Goal: Task Accomplishment & Management: Use online tool/utility

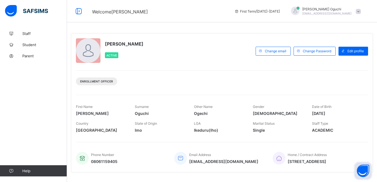
click at [360, 172] on button "Open asap" at bounding box center [363, 170] width 17 height 17
click at [361, 171] on button "Open asap" at bounding box center [363, 170] width 17 height 17
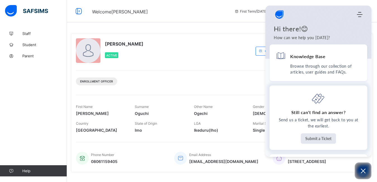
click at [314, 140] on button "Submit a Ticket" at bounding box center [318, 138] width 35 height 10
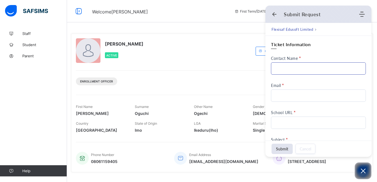
click at [283, 69] on input "Contact Name" at bounding box center [318, 68] width 95 height 12
type input "**********"
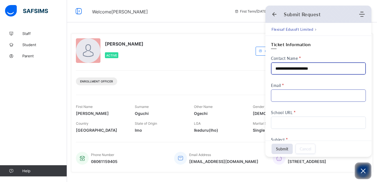
click at [296, 94] on input "Email" at bounding box center [318, 95] width 95 height 12
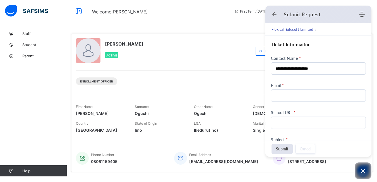
type input "**********"
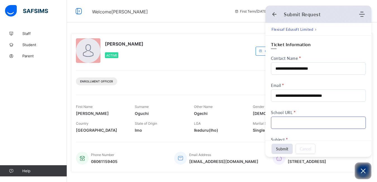
click at [283, 125] on input "School URL" at bounding box center [318, 122] width 95 height 12
type input "**********"
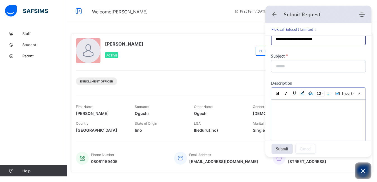
scroll to position [84, 0]
click at [282, 65] on input at bounding box center [317, 66] width 83 height 12
type input "*"
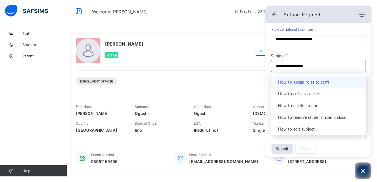
click at [320, 68] on input "**********" at bounding box center [317, 66] width 83 height 12
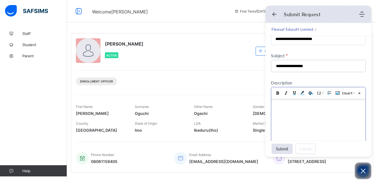
type input "**********"
click at [286, 106] on div at bounding box center [318, 105] width 89 height 6
click at [232, 45] on div "Christina Ogechi Oguchi Active" at bounding box center [164, 50] width 177 height 25
click at [277, 16] on div "Submit Request" at bounding box center [315, 14] width 87 height 6
click at [226, 72] on div "Enrollment Officer" at bounding box center [222, 79] width 292 height 18
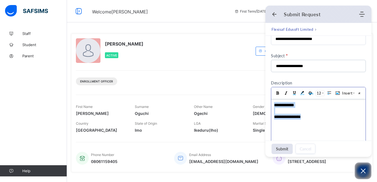
drag, startPoint x: 308, startPoint y: 118, endPoint x: 271, endPoint y: 102, distance: 40.3
click at [271, 102] on html "**********" at bounding box center [318, 129] width 94 height 61
click at [220, 58] on div "Christina Ogechi Oguchi Active" at bounding box center [164, 50] width 177 height 25
click at [142, 10] on span "Welcome Christina" at bounding box center [159, 11] width 134 height 7
click at [107, 12] on span "Welcome Christina" at bounding box center [120, 12] width 56 height 6
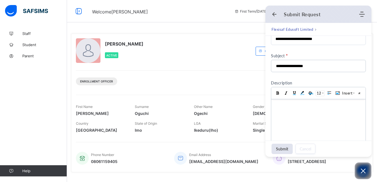
click at [129, 12] on span "Welcome Christina" at bounding box center [120, 12] width 56 height 6
click at [275, 14] on use "Back" at bounding box center [275, 14] width 4 height 4
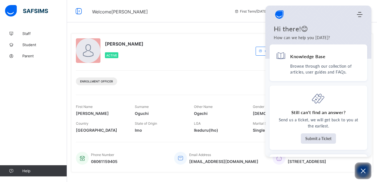
click at [279, 15] on img "Company logo" at bounding box center [279, 14] width 11 height 11
click at [364, 173] on icon "Open asap" at bounding box center [363, 170] width 7 height 7
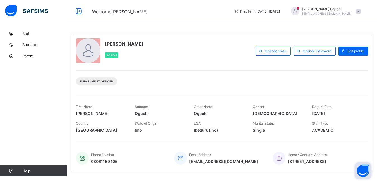
click at [361, 12] on span at bounding box center [358, 11] width 5 height 5
click at [343, 55] on span "Logout" at bounding box center [343, 55] width 37 height 6
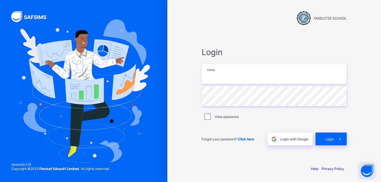
type input "**********"
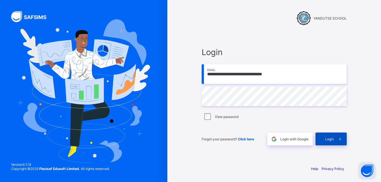
click at [331, 139] on span "Login" at bounding box center [330, 139] width 9 height 4
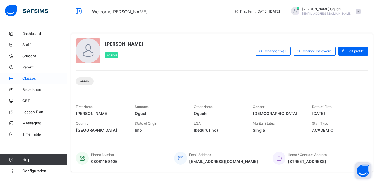
click at [29, 78] on span "Classes" at bounding box center [44, 78] width 45 height 4
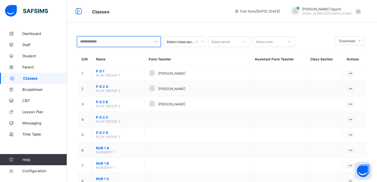
click at [145, 42] on input "text" at bounding box center [119, 41] width 84 height 11
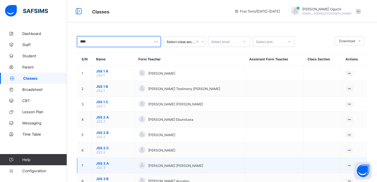
type input "***"
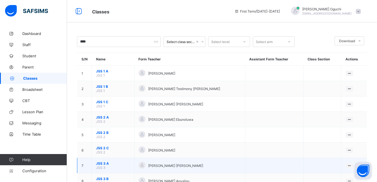
click at [113, 168] on td "JSS 3 A JSS 3" at bounding box center [113, 165] width 43 height 15
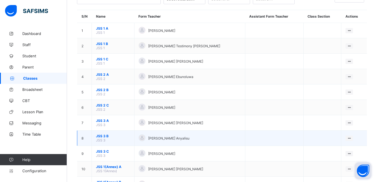
scroll to position [56, 0]
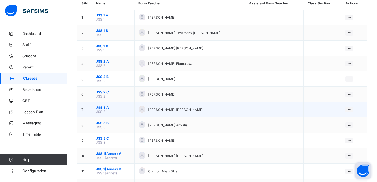
click at [118, 108] on span "JSS 3 A" at bounding box center [113, 107] width 34 height 4
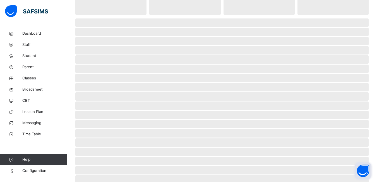
click at [118, 111] on span "‌" at bounding box center [222, 115] width 294 height 8
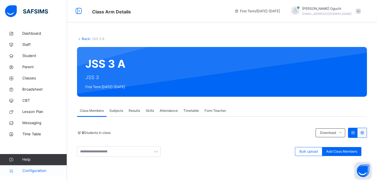
click at [40, 169] on span "Configuration" at bounding box center [44, 171] width 44 height 6
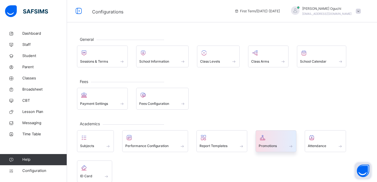
click at [273, 142] on span at bounding box center [276, 142] width 35 height 1
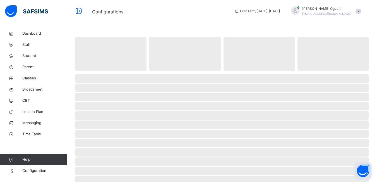
click at [273, 142] on span "‌" at bounding box center [222, 143] width 294 height 8
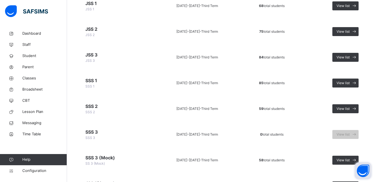
scroll to position [335, 0]
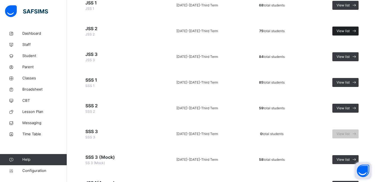
click at [350, 29] on span "View list" at bounding box center [343, 30] width 13 height 5
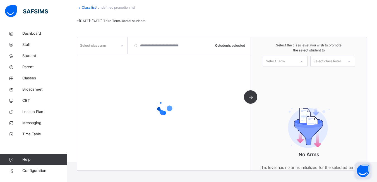
scroll to position [56, 0]
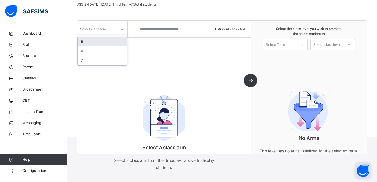
click at [120, 31] on icon at bounding box center [121, 30] width 3 height 6
click at [108, 50] on div "A" at bounding box center [102, 50] width 49 height 9
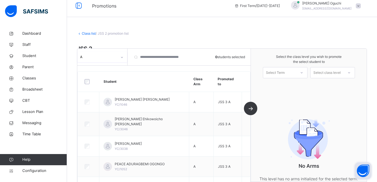
scroll to position [0, 0]
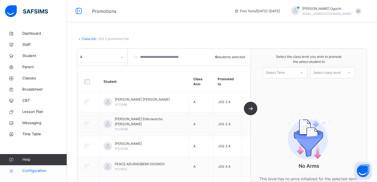
click at [42, 170] on span "Configuration" at bounding box center [44, 171] width 44 height 6
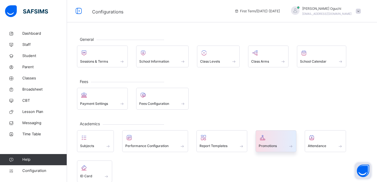
click at [276, 139] on div at bounding box center [276, 137] width 35 height 8
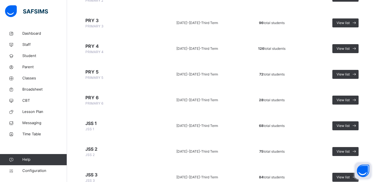
scroll to position [223, 0]
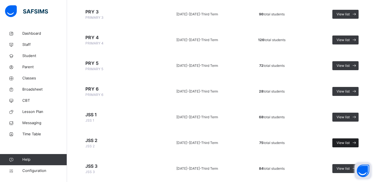
click at [350, 143] on span "View list" at bounding box center [343, 142] width 13 height 5
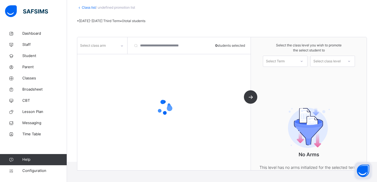
scroll to position [56, 0]
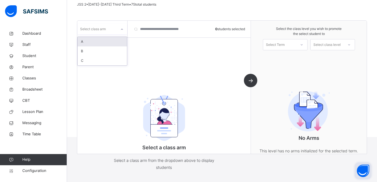
click at [121, 30] on icon at bounding box center [121, 30] width 3 height 6
click at [103, 41] on div "A" at bounding box center [102, 41] width 49 height 9
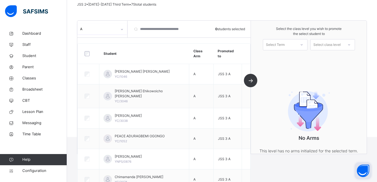
click at [304, 44] on icon at bounding box center [301, 45] width 3 height 6
click at [290, 57] on div "First Term 2025-2026" at bounding box center [285, 60] width 44 height 15
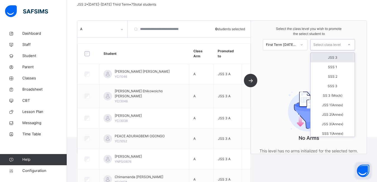
click at [351, 46] on icon at bounding box center [349, 45] width 3 height 6
click at [337, 58] on div "JSS 3" at bounding box center [333, 57] width 44 height 9
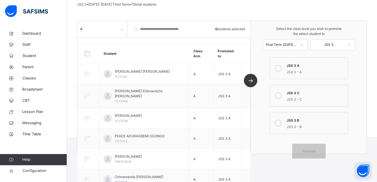
click at [281, 69] on icon at bounding box center [278, 68] width 7 height 7
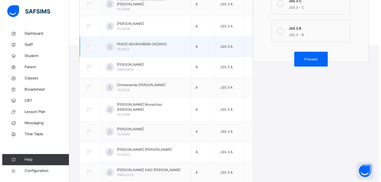
scroll to position [168, 0]
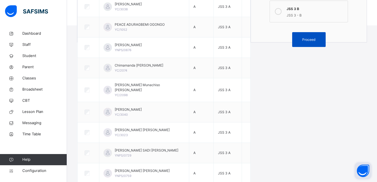
click at [310, 41] on span "Proceed" at bounding box center [308, 39] width 13 height 5
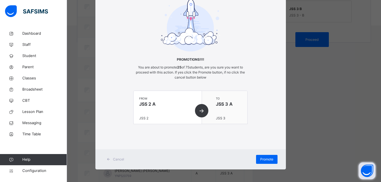
scroll to position [31, 0]
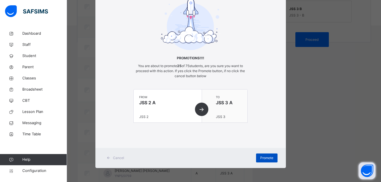
click at [271, 156] on span "Promote" at bounding box center [267, 157] width 13 height 5
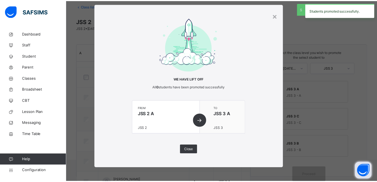
scroll to position [168, 0]
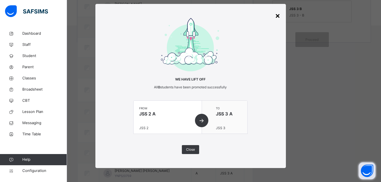
click at [275, 16] on div "×" at bounding box center [277, 15] width 5 height 12
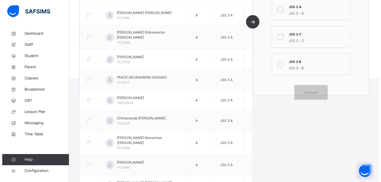
scroll to position [0, 0]
